Goal: Information Seeking & Learning: Learn about a topic

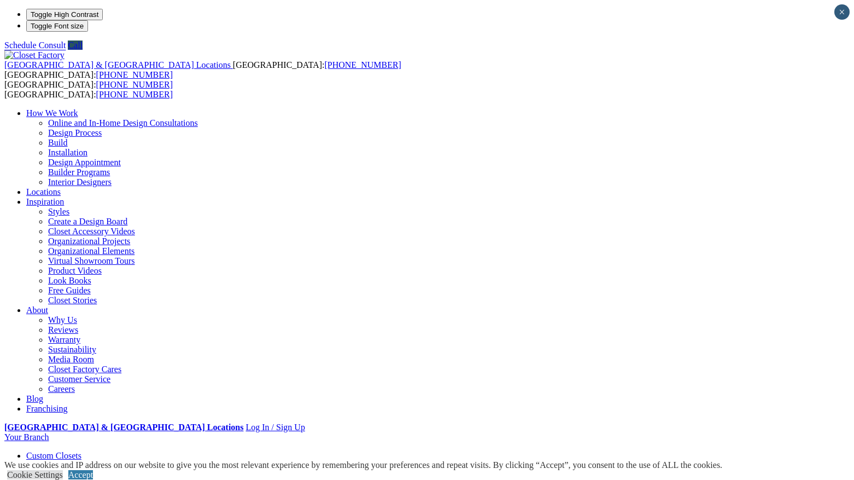
click at [52, 470] on link "Dressing Rooms" at bounding box center [77, 474] width 58 height 9
drag, startPoint x: 816, startPoint y: 463, endPoint x: 809, endPoint y: 460, distance: 7.6
click at [93, 470] on link "Accept" at bounding box center [80, 474] width 25 height 9
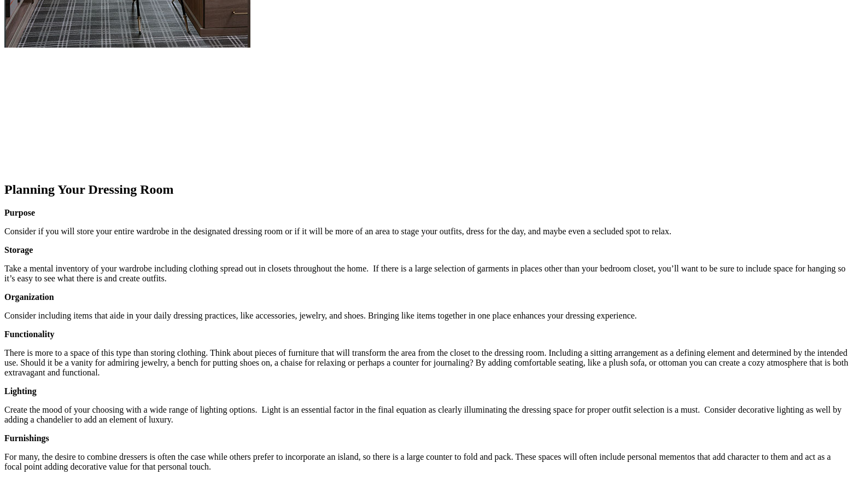
scroll to position [1275, 0]
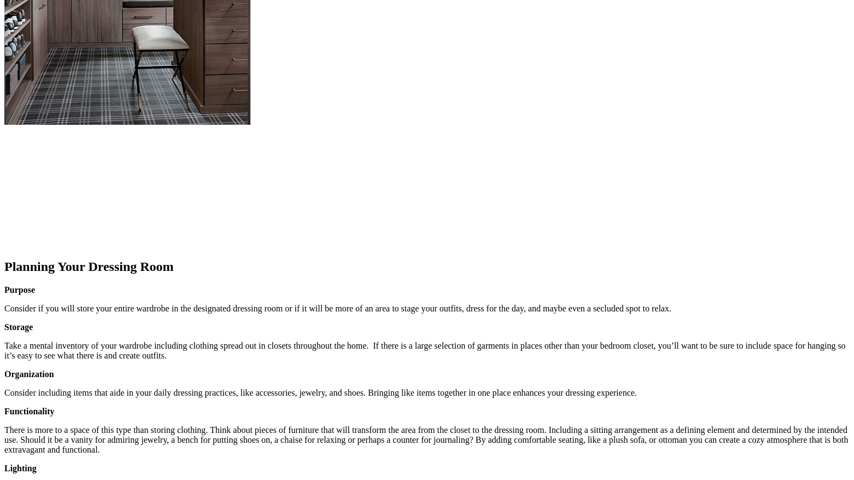
scroll to position [1105, 0]
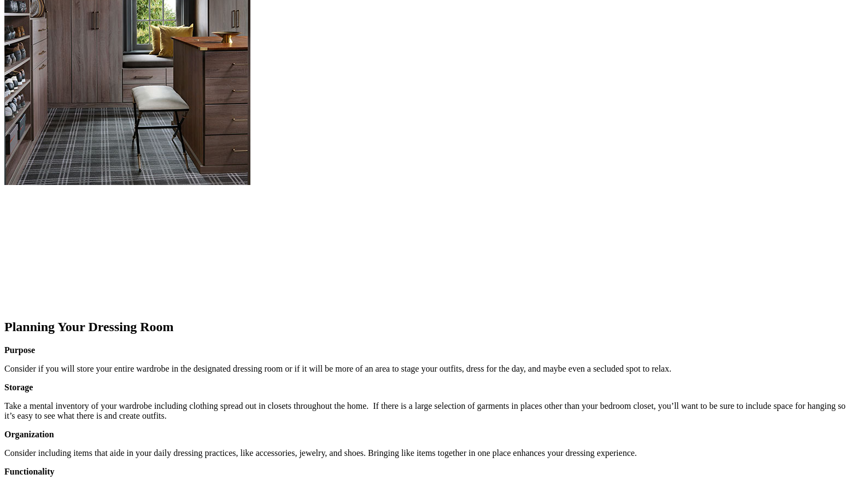
drag, startPoint x: 513, startPoint y: 168, endPoint x: 509, endPoint y: 173, distance: 6.2
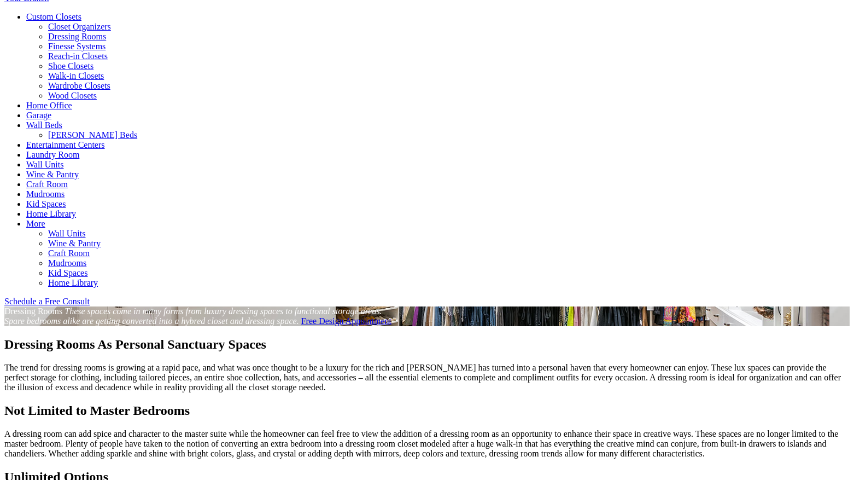
scroll to position [384, 0]
